Goal: Find specific page/section: Find specific page/section

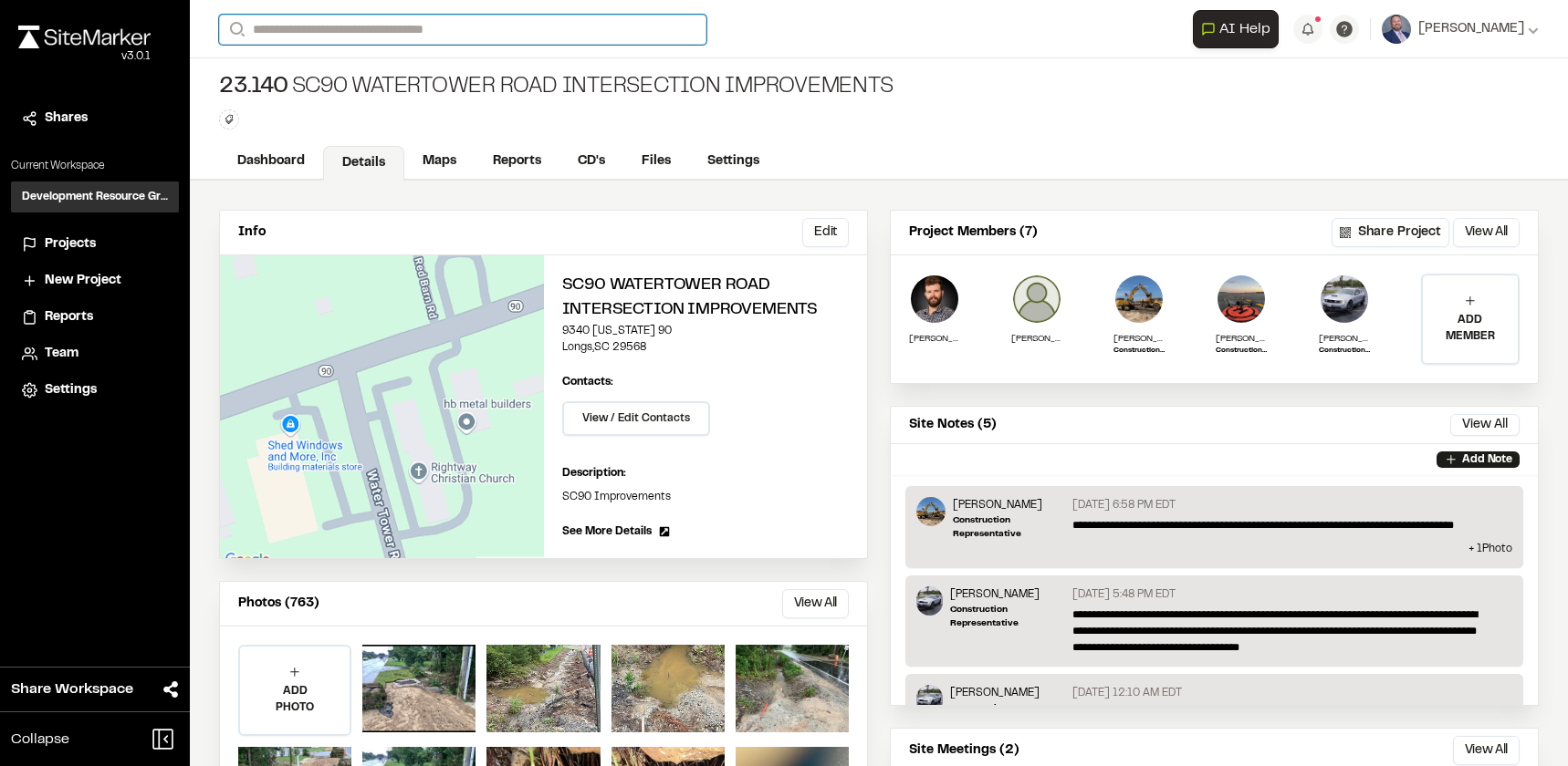
click at [312, 38] on input "Search" at bounding box center [462, 29] width 487 height 30
type input "****"
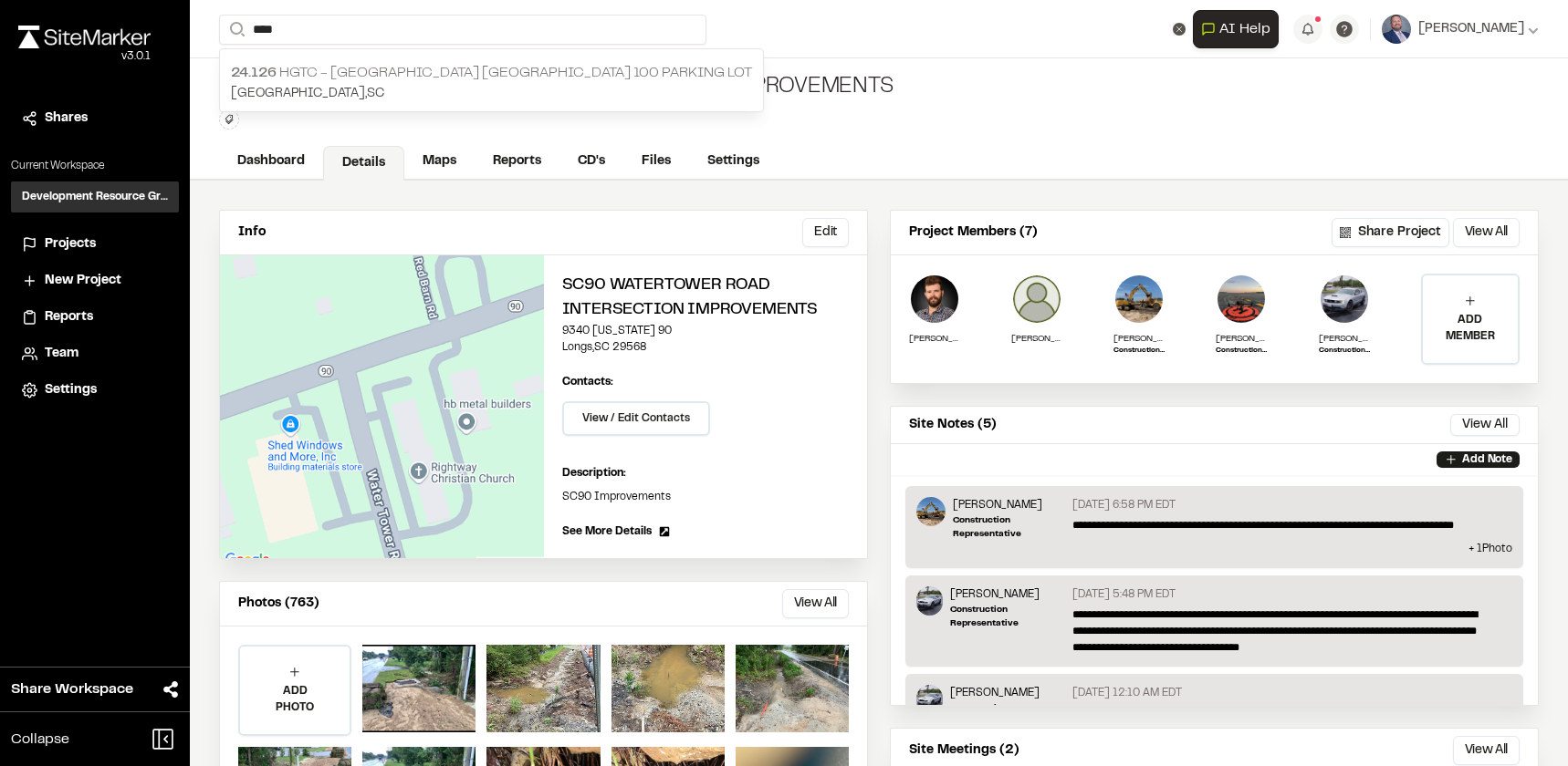
click at [318, 81] on p "24.126 HGTC - [GEOGRAPHIC_DATA] [GEOGRAPHIC_DATA] 100 Parking Lot" at bounding box center [492, 73] width 521 height 22
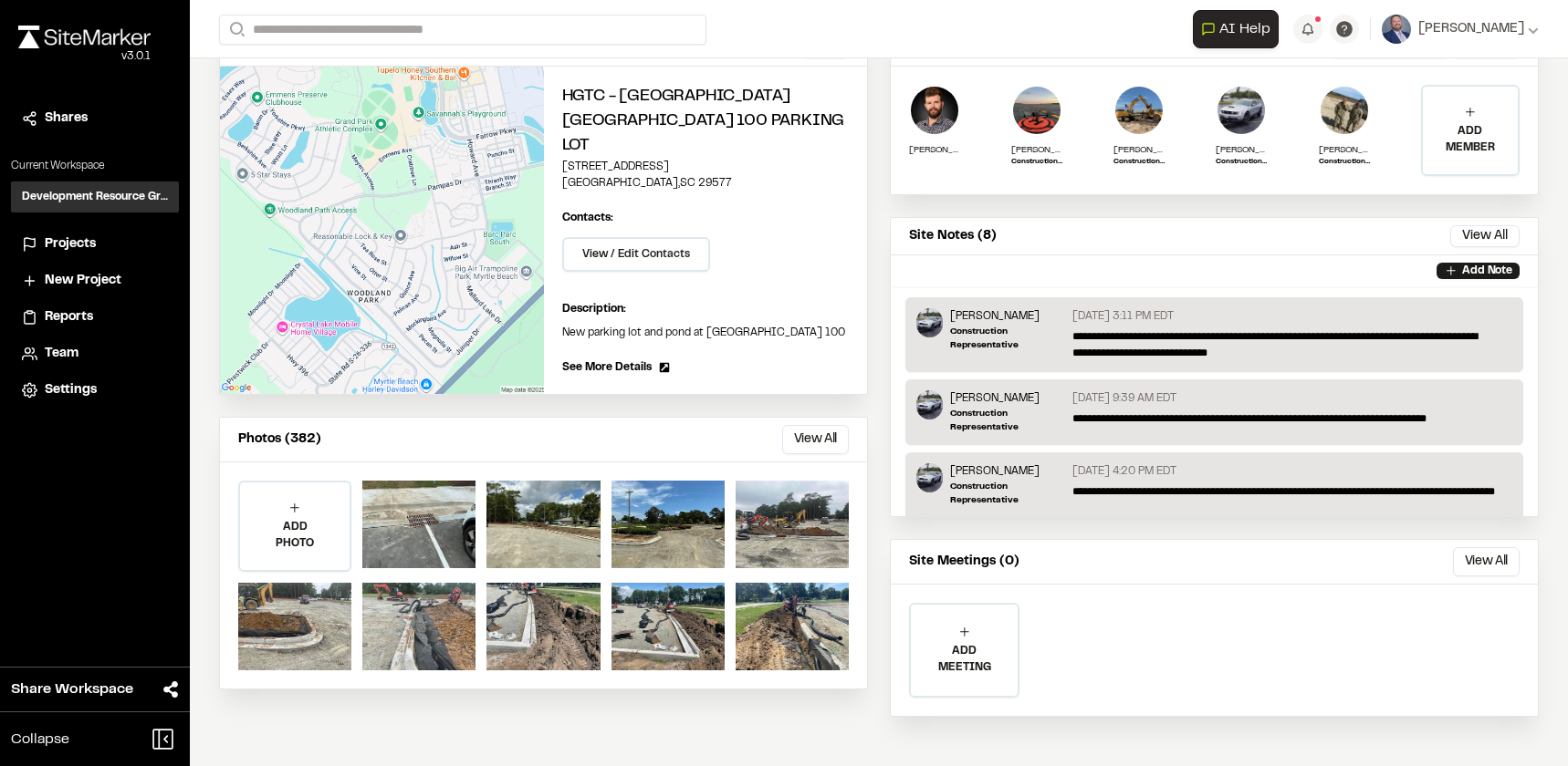
scroll to position [191, 0]
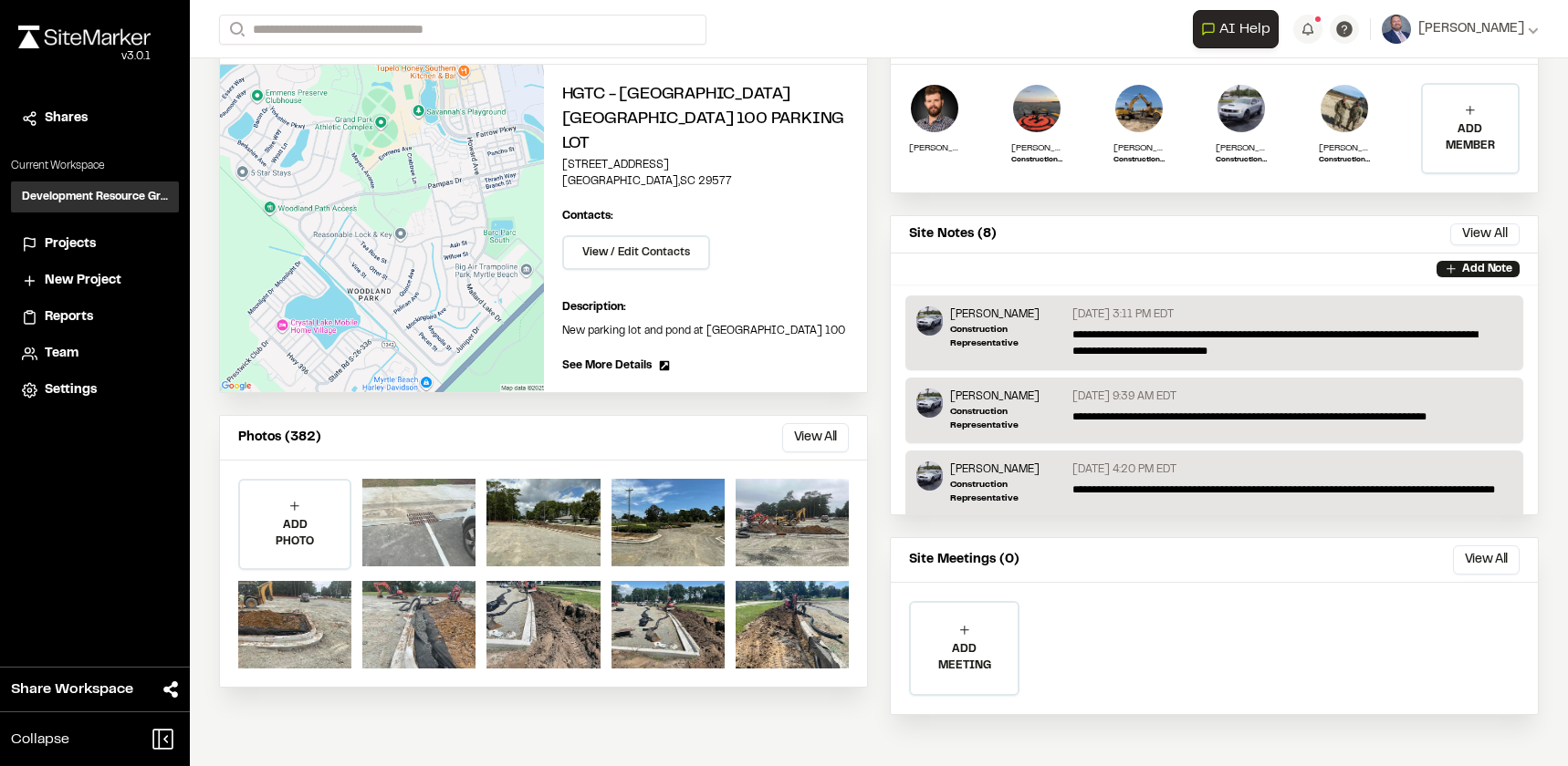
click at [452, 511] on div at bounding box center [418, 522] width 113 height 87
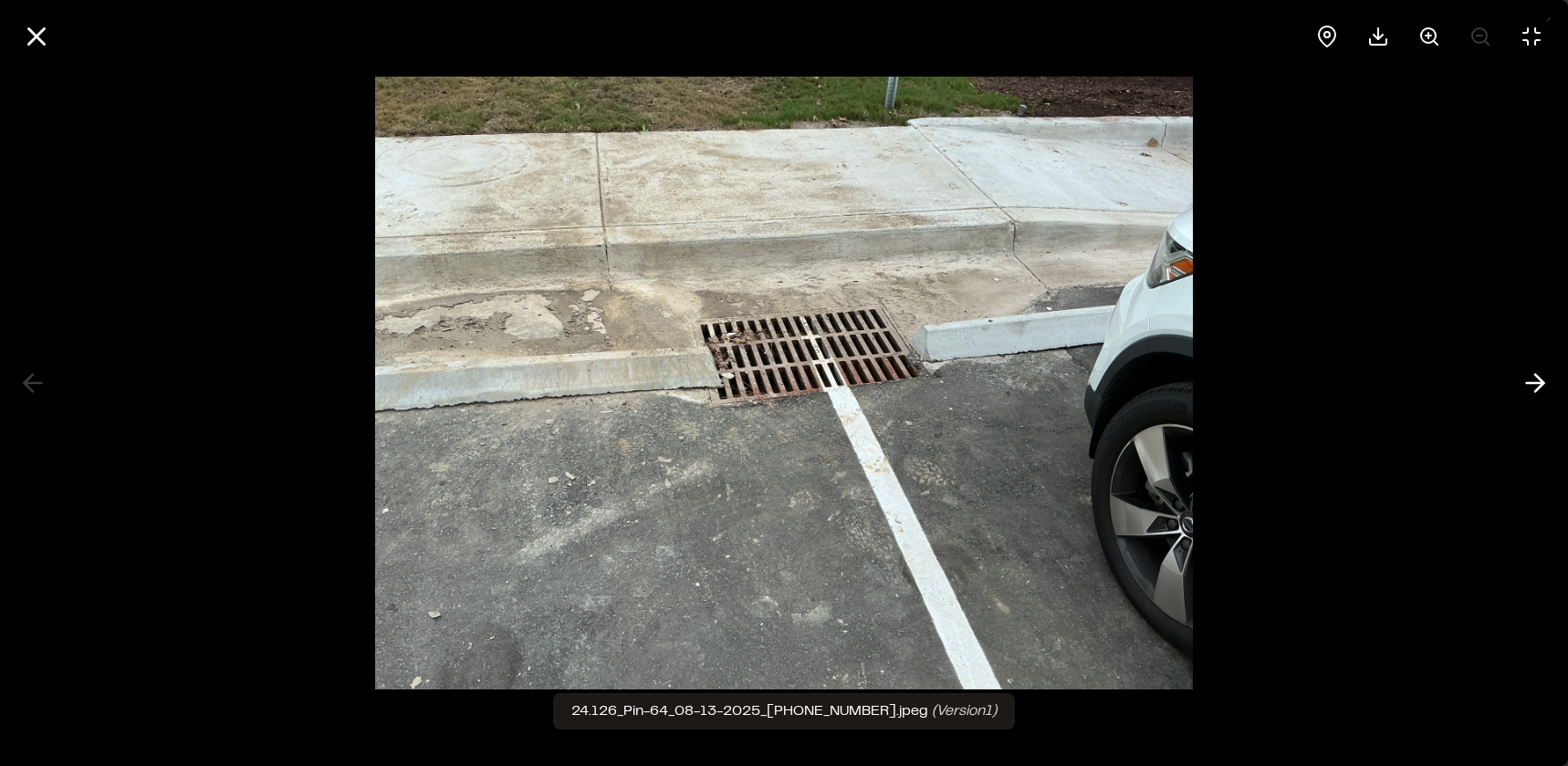
click at [61, 19] on div at bounding box center [784, 36] width 1568 height 73
click at [37, 39] on icon at bounding box center [37, 37] width 31 height 31
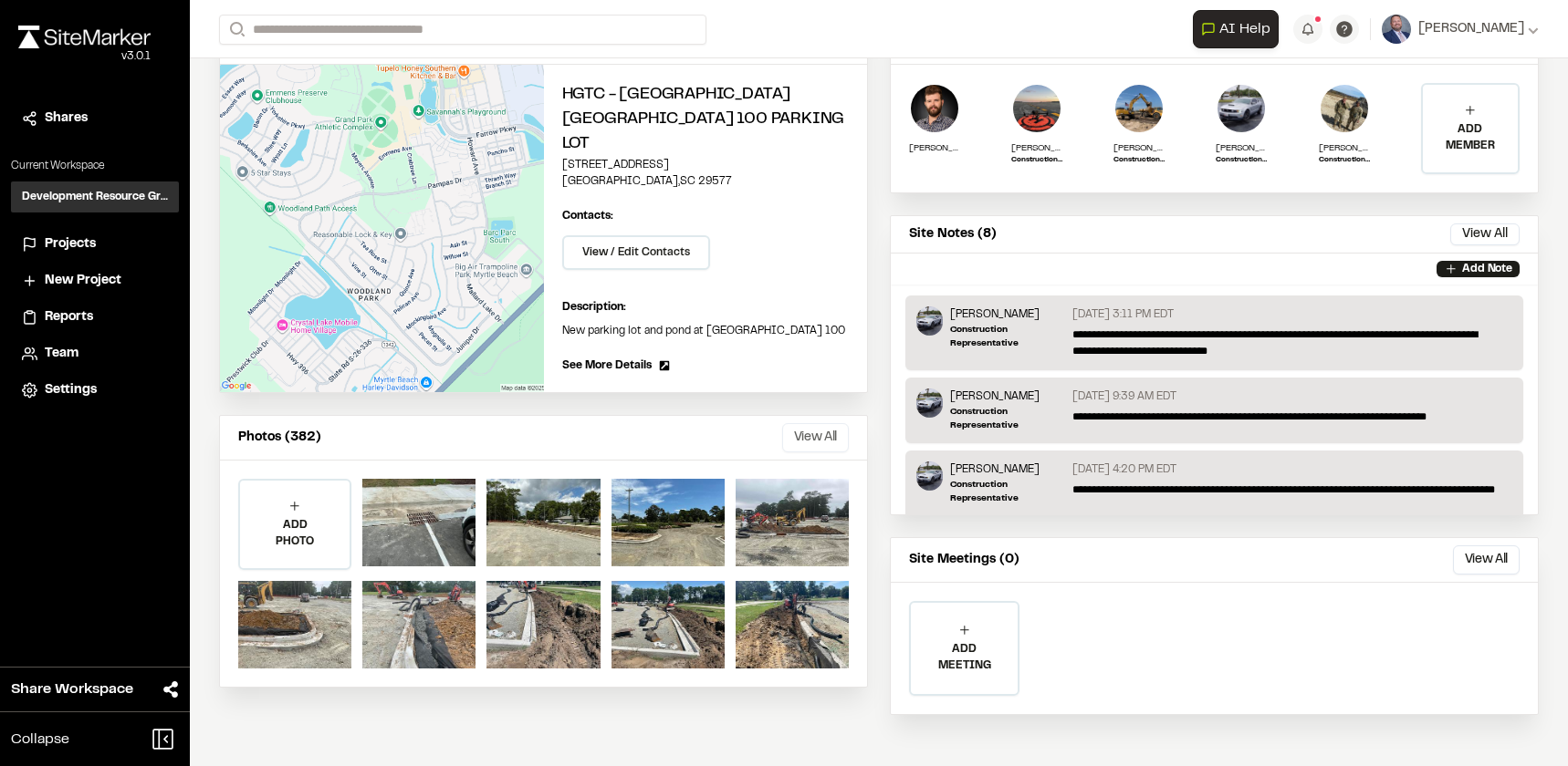
click at [790, 424] on button "View All" at bounding box center [815, 438] width 66 height 29
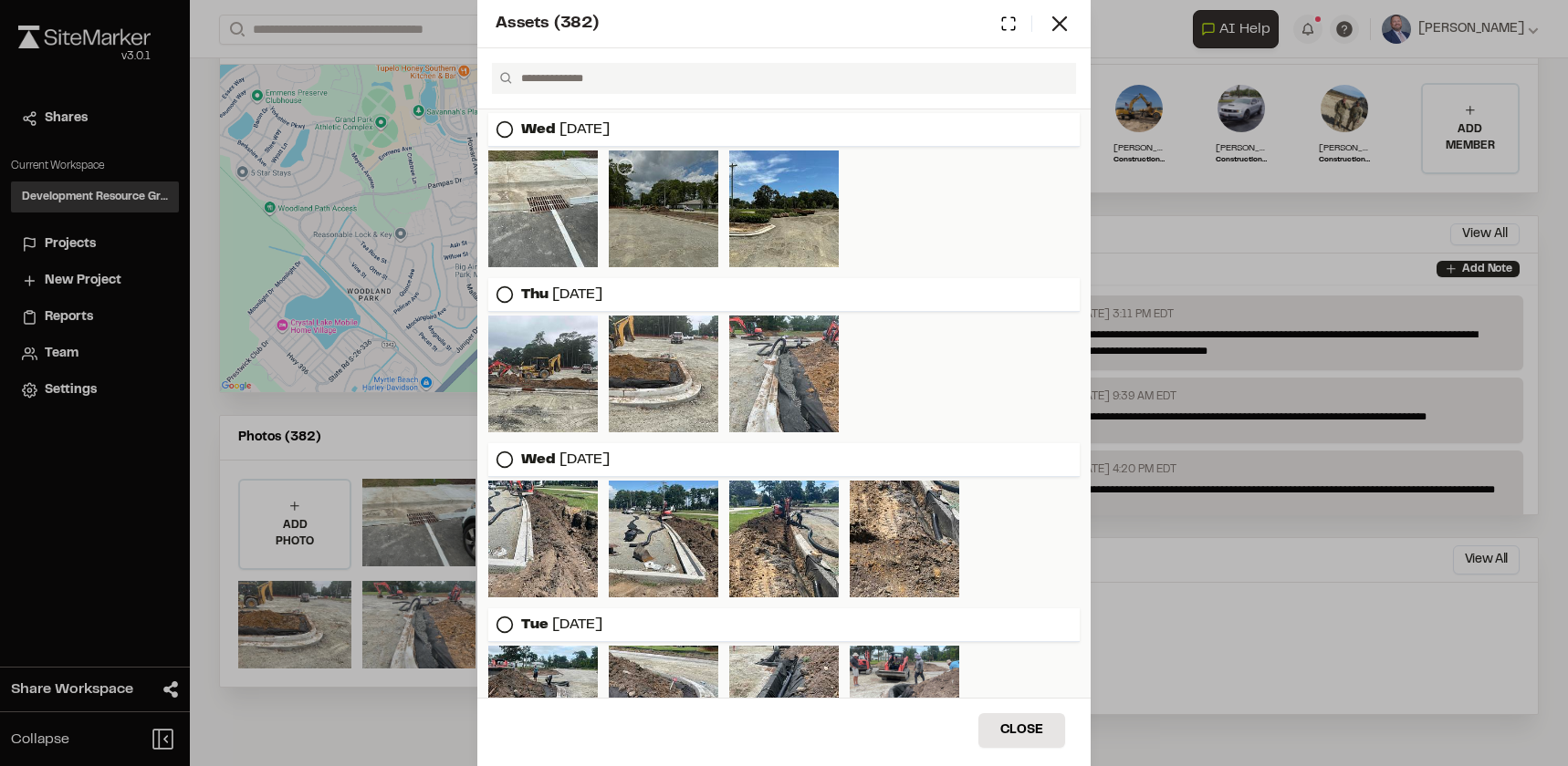
click at [648, 194] on div at bounding box center [663, 209] width 110 height 117
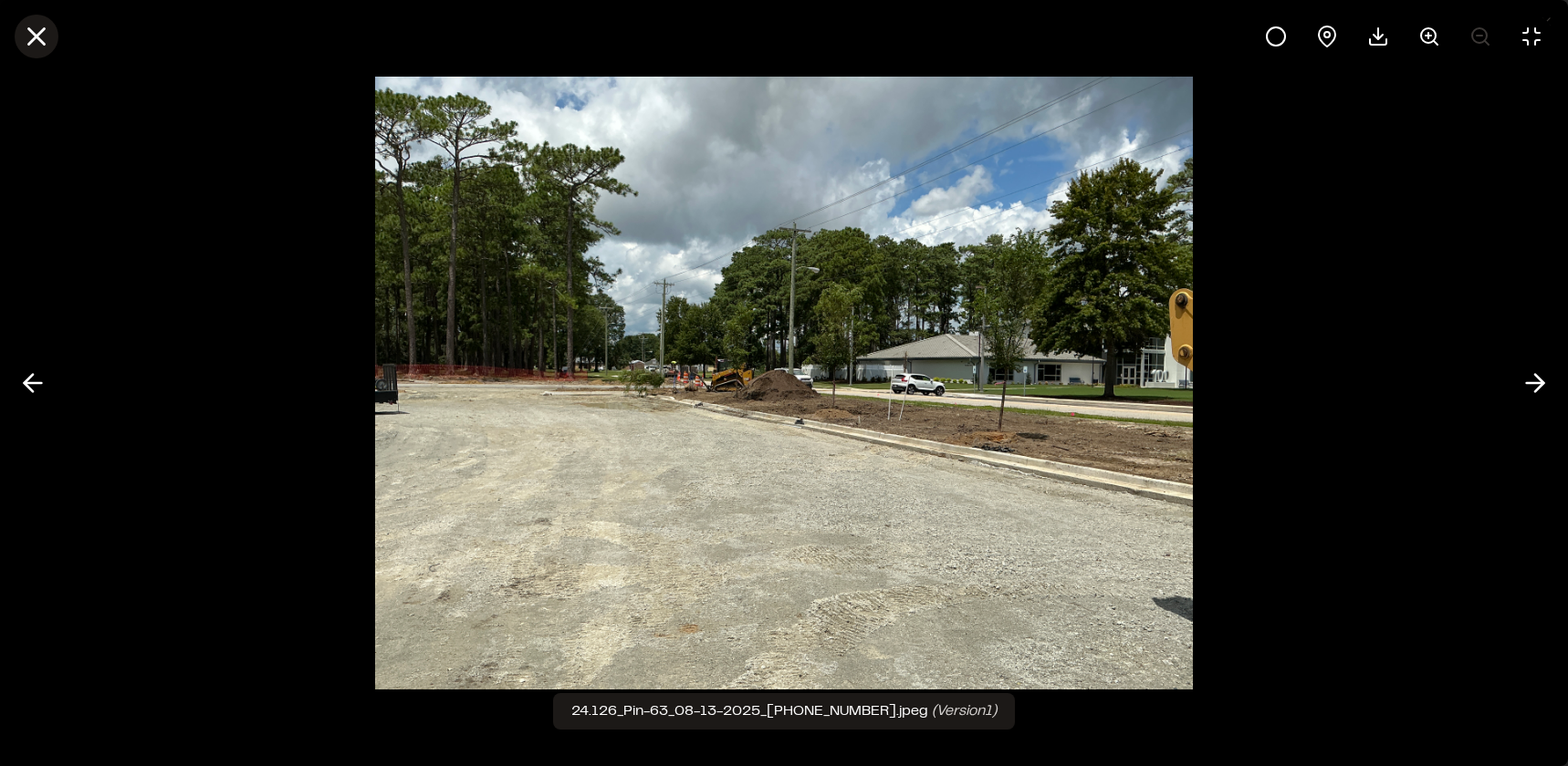
click at [49, 24] on icon at bounding box center [37, 37] width 31 height 31
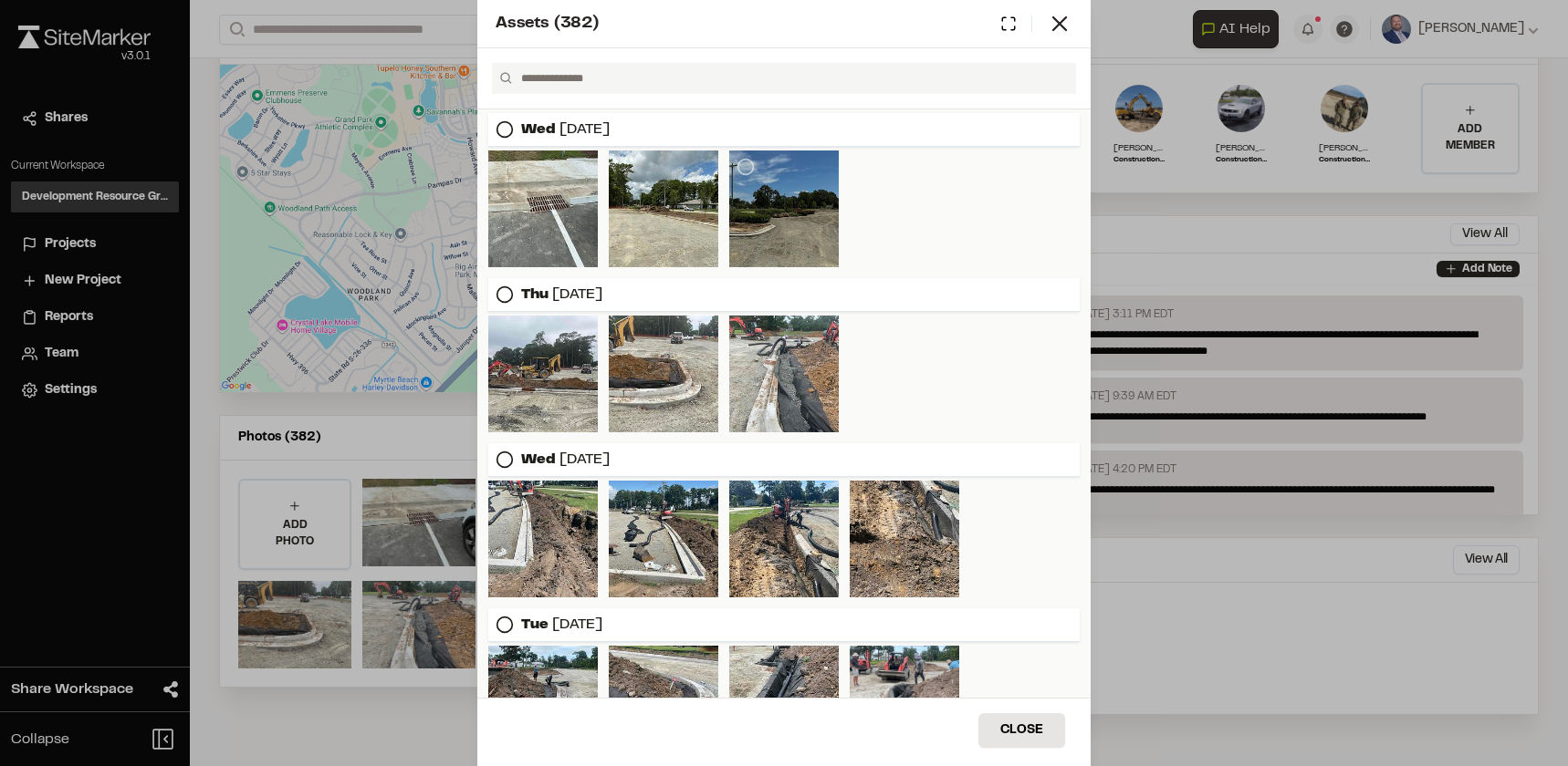
click at [762, 198] on div at bounding box center [784, 209] width 110 height 117
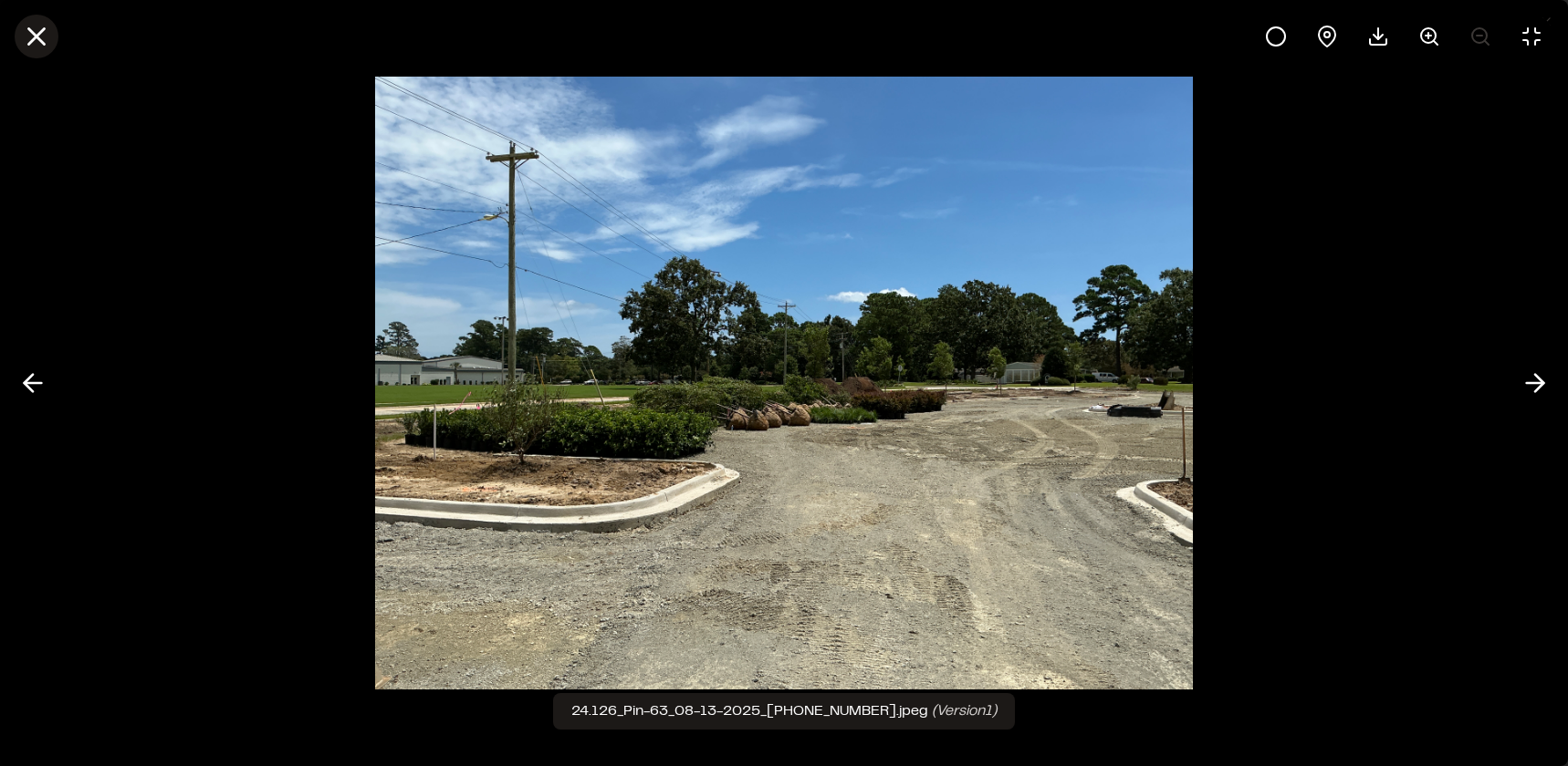
click at [53, 32] on button at bounding box center [37, 37] width 44 height 44
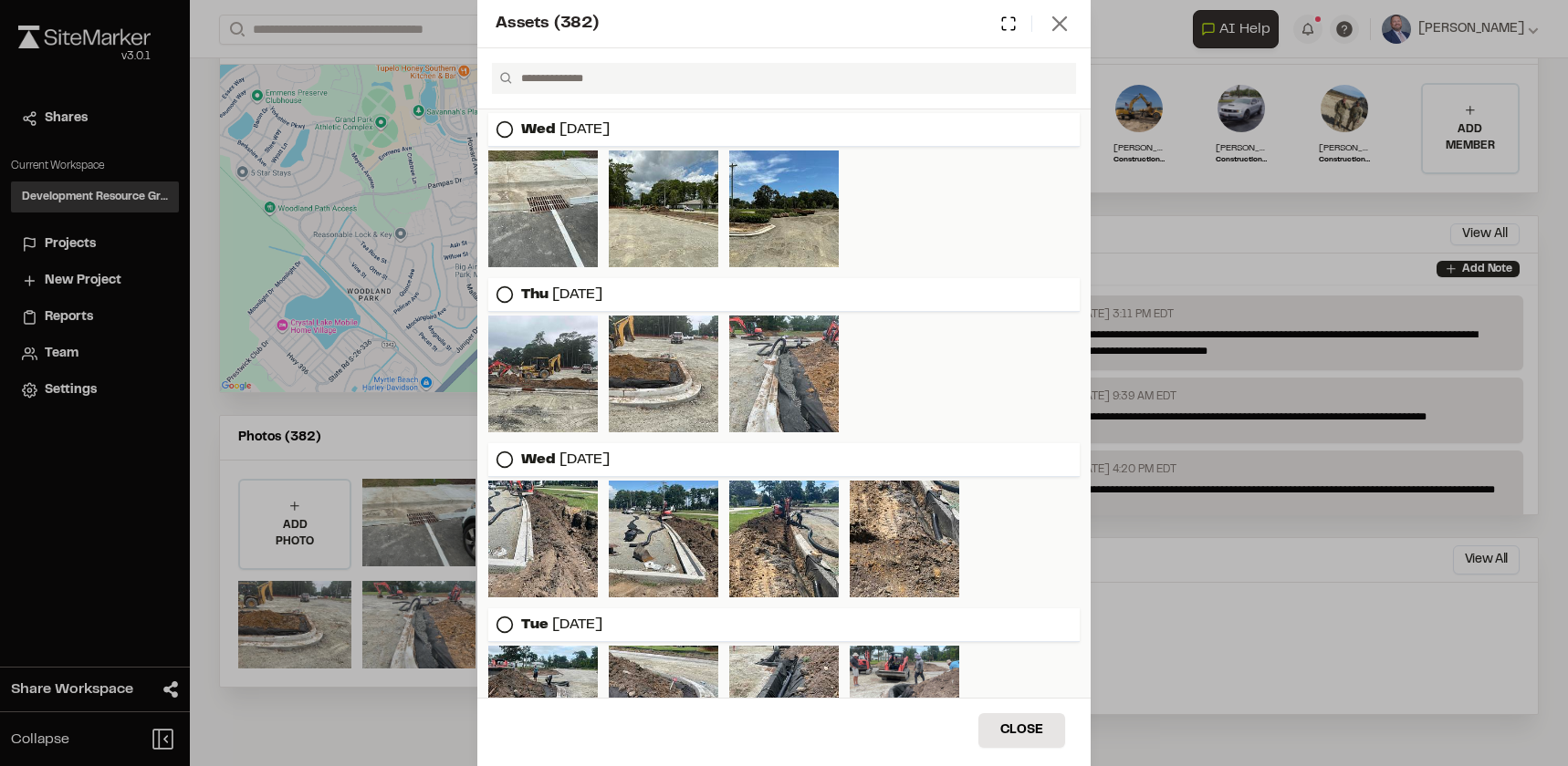
click at [1059, 25] on line at bounding box center [1060, 24] width 13 height 13
